Goal: Transaction & Acquisition: Purchase product/service

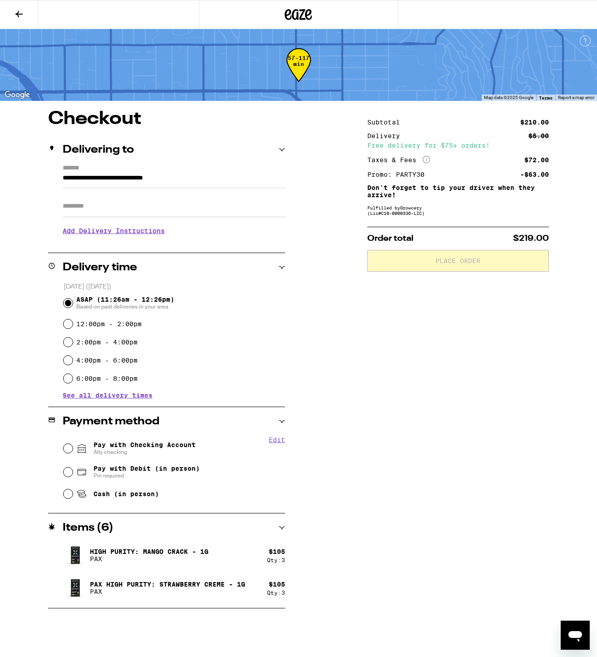
click at [281, 528] on icon at bounding box center [282, 528] width 6 height 6
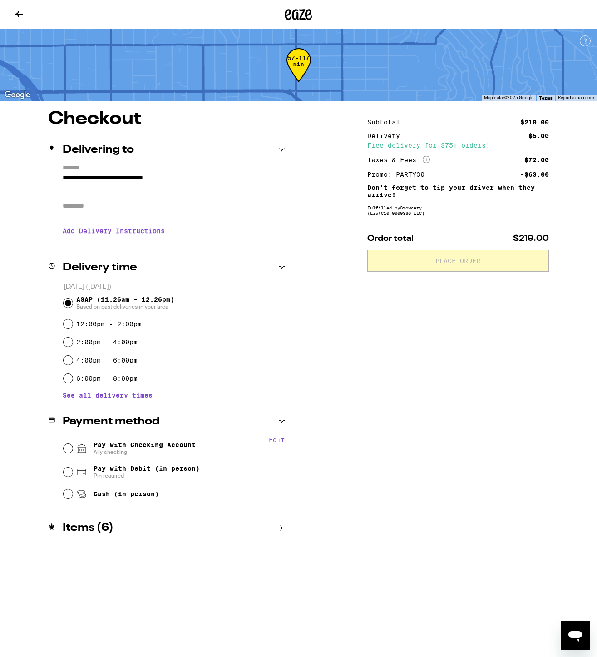
click at [281, 528] on icon at bounding box center [282, 528] width 6 height 6
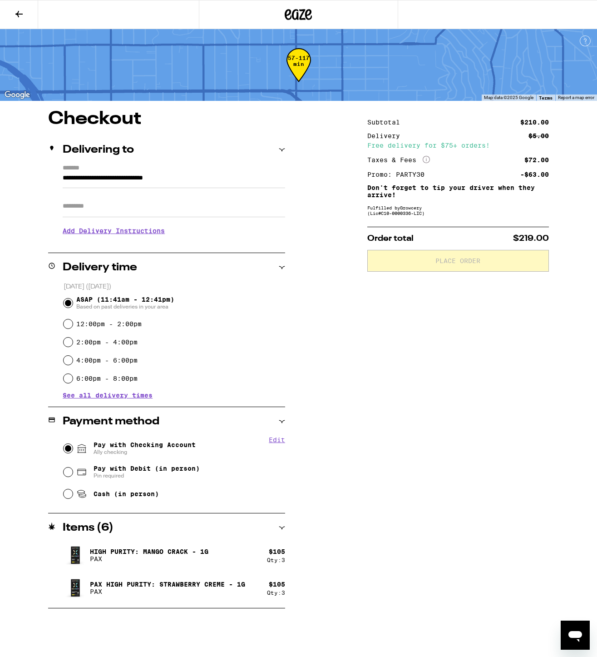
click at [67, 450] on input "Pay with Checking Account Ally checking" at bounding box center [68, 448] width 9 height 9
radio input "true"
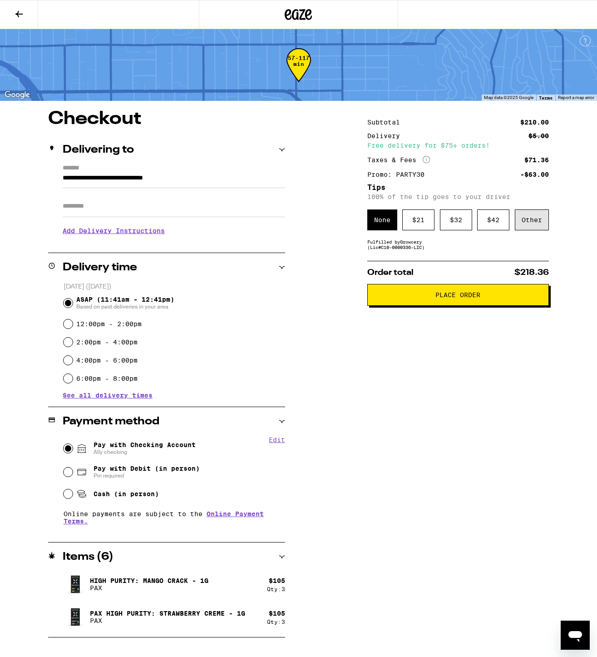
click at [525, 222] on div "Other" at bounding box center [532, 219] width 34 height 21
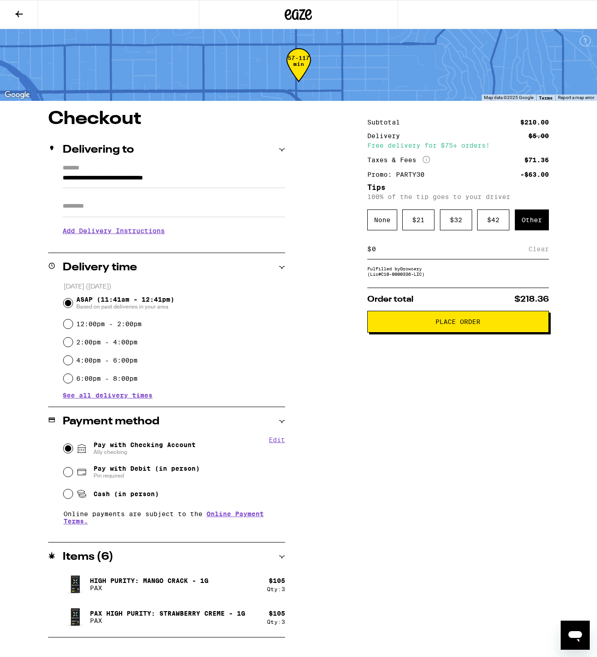
click at [414, 251] on input at bounding box center [450, 249] width 157 height 8
type input "5"
click at [532, 253] on input "5" at bounding box center [452, 249] width 161 height 8
click at [542, 252] on div "Save" at bounding box center [541, 249] width 16 height 20
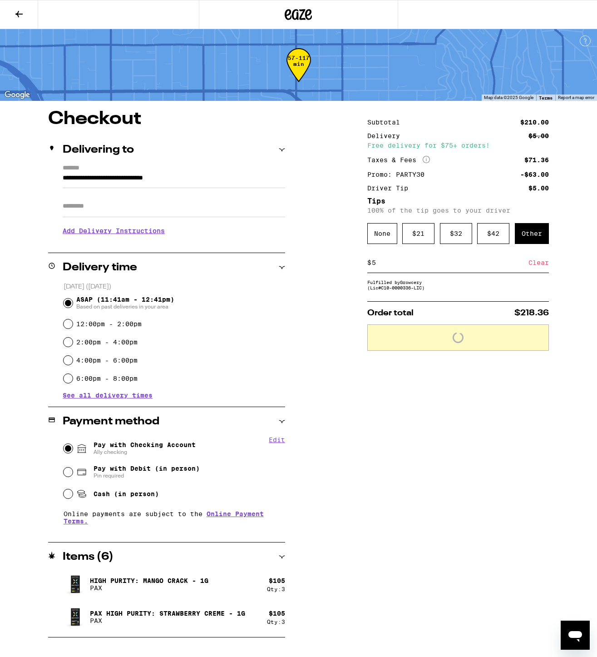
click at [455, 400] on div "Subtotal $210.00 Delivery $5.00 Free delivery for $75+ orders! Taxes & Fees Mor…" at bounding box center [459, 373] width 182 height 527
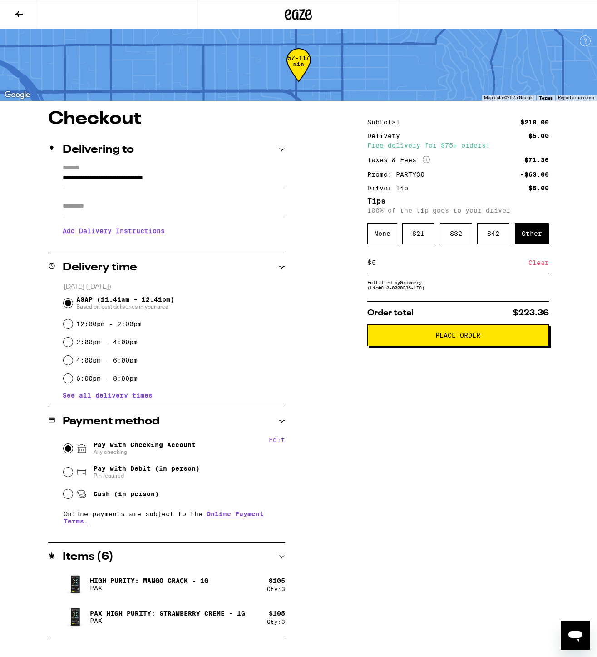
click at [430, 426] on div "Subtotal $210.00 Delivery $5.00 Free delivery for $75+ orders! Taxes & Fees Mor…" at bounding box center [459, 373] width 182 height 527
click at [147, 236] on h3 "Add Delivery Instructions" at bounding box center [174, 230] width 223 height 21
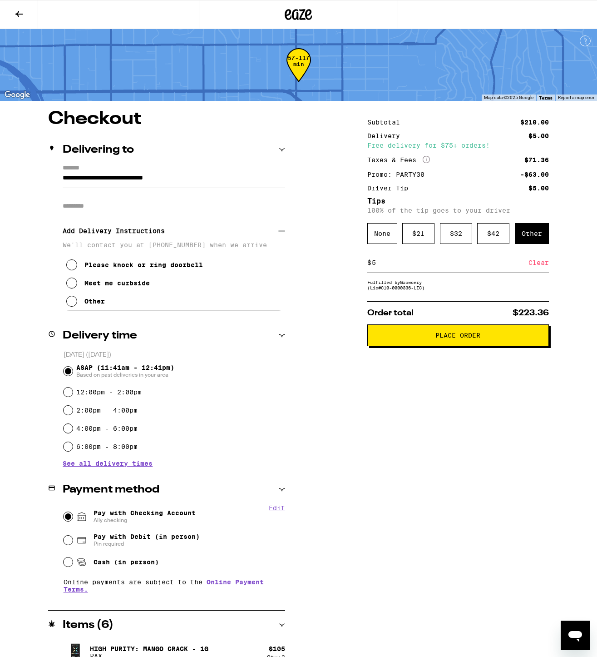
click at [69, 285] on icon at bounding box center [71, 283] width 11 height 11
click at [410, 428] on div "Subtotal $210.00 Delivery $5.00 Free delivery for $75+ orders! Taxes & Fees Mor…" at bounding box center [459, 408] width 182 height 596
click at [389, 432] on div "Subtotal $210.00 Delivery $5.00 Free delivery for $75+ orders! Taxes & Fees Mor…" at bounding box center [459, 408] width 182 height 596
click at [462, 337] on span "Place Order" at bounding box center [458, 335] width 45 height 6
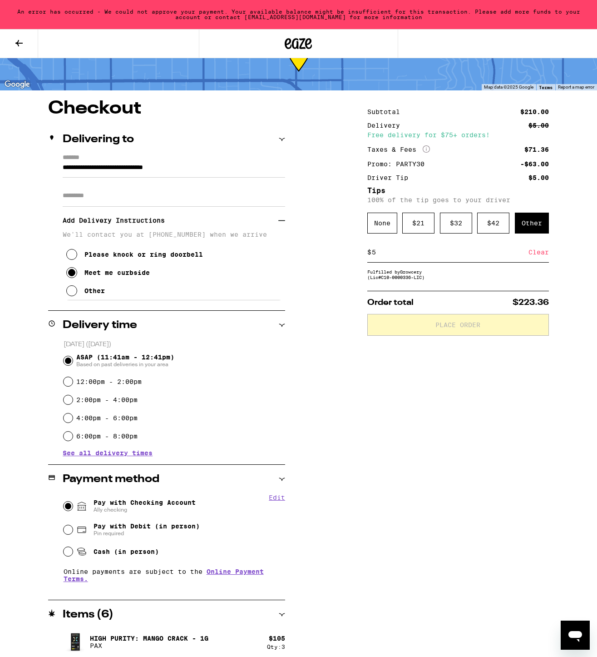
scroll to position [78, 0]
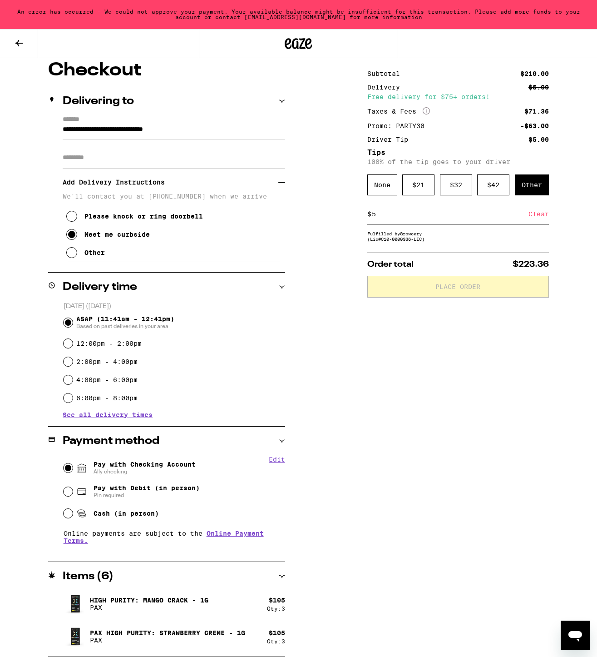
click at [274, 459] on button "Edit" at bounding box center [277, 459] width 16 height 7
click at [279, 460] on button "Done" at bounding box center [277, 459] width 16 height 7
click at [279, 460] on button "Edit" at bounding box center [277, 459] width 16 height 7
click at [155, 470] on button "Remove Account" at bounding box center [157, 471] width 51 height 6
radio input "false"
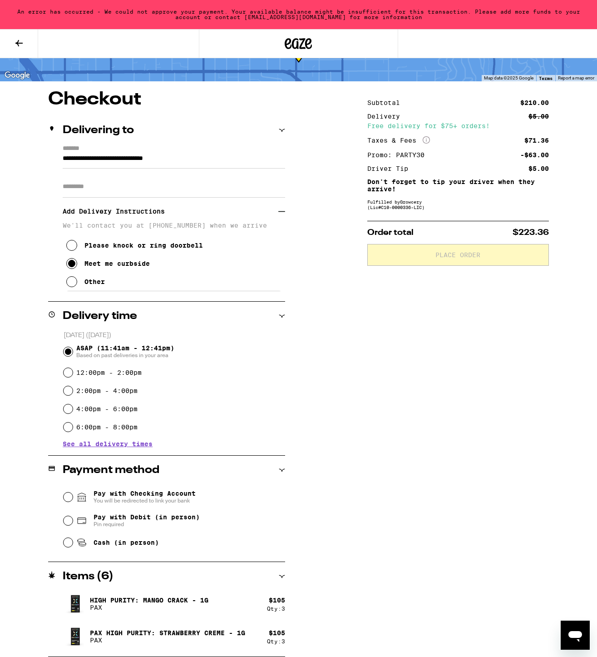
scroll to position [49, 0]
click at [64, 496] on input "Pay with Checking Account You will be redirected to link your bank" at bounding box center [68, 496] width 9 height 9
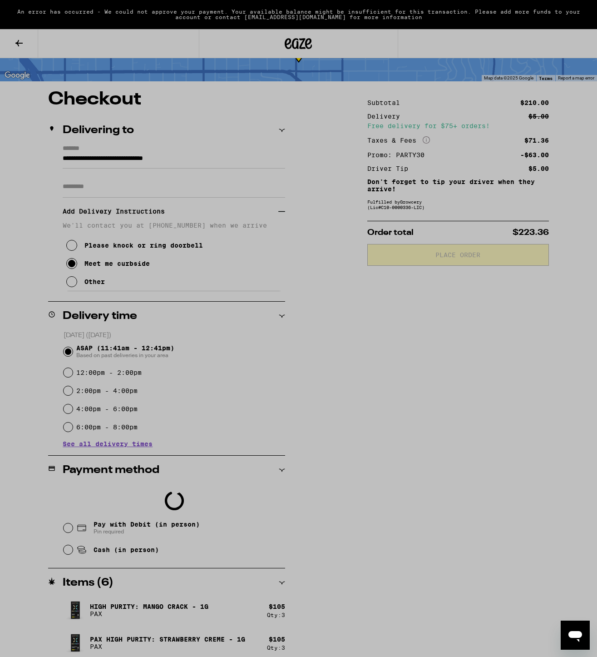
click at [0, 657] on com-1password-button at bounding box center [0, 663] width 0 height 0
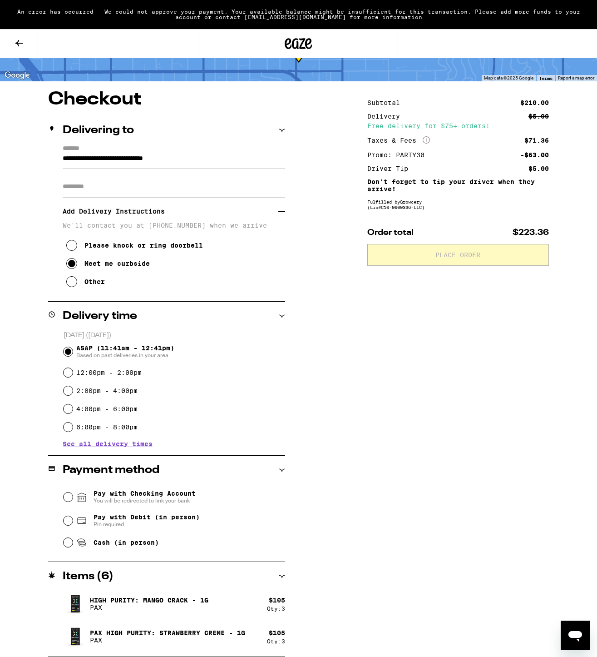
click at [433, 473] on div "Subtotal $210.00 Delivery $5.00 Free delivery for $75+ orders! Taxes & Fees Mor…" at bounding box center [459, 373] width 182 height 567
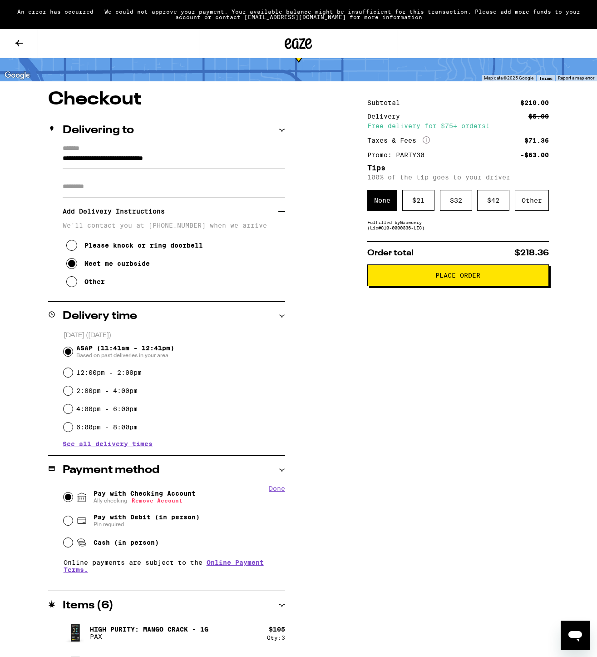
click at [456, 278] on span "Place Order" at bounding box center [458, 275] width 45 height 6
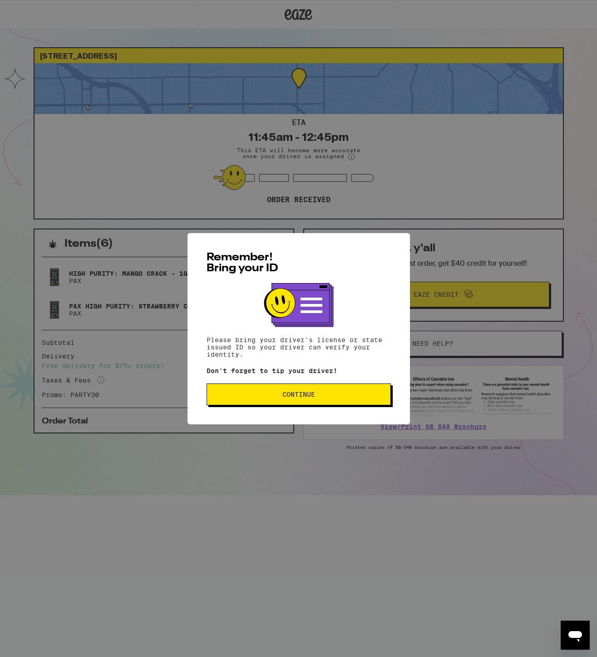
click at [327, 402] on button "Continue" at bounding box center [299, 394] width 184 height 22
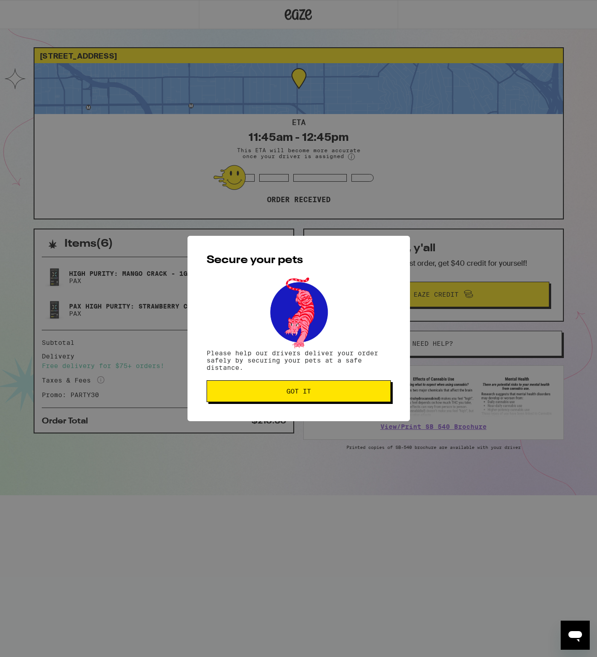
click at [319, 394] on span "Got it" at bounding box center [298, 391] width 169 height 6
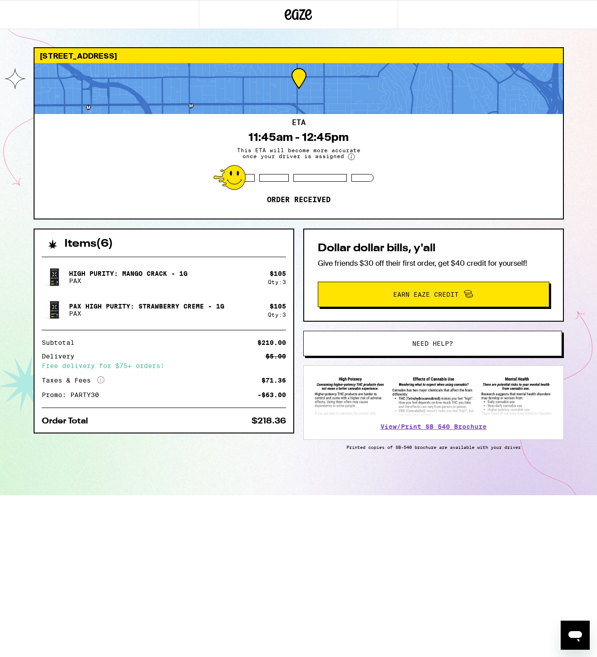
click at [295, 495] on html "4657 Melbourne Ave Los Angeles 90027 ETA 11:45am - 12:45pm This ETA will become…" at bounding box center [298, 247] width 597 height 495
